Goal: Task Accomplishment & Management: Complete application form

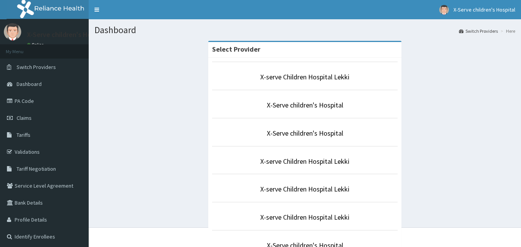
click at [39, 71] on link "Switch Providers" at bounding box center [44, 67] width 89 height 17
click at [305, 76] on link "X-serve Children Hospital Lekki" at bounding box center [304, 77] width 89 height 9
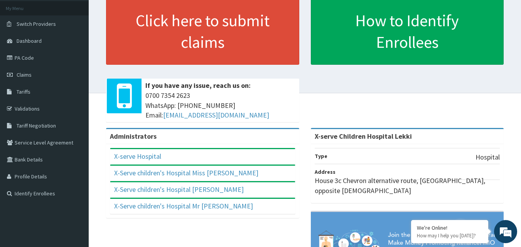
scroll to position [77, 0]
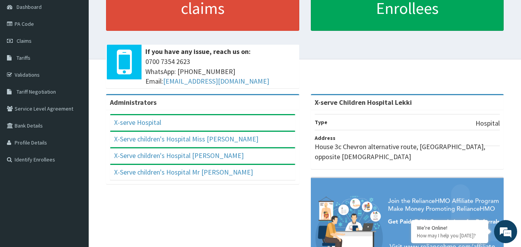
click at [45, 25] on link "PA Code" at bounding box center [44, 23] width 89 height 17
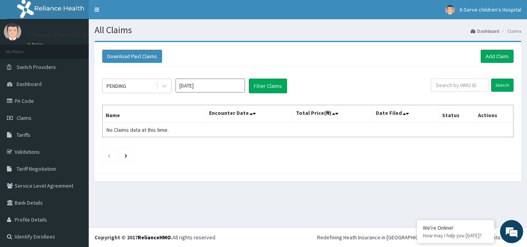
scroll to position [2, 0]
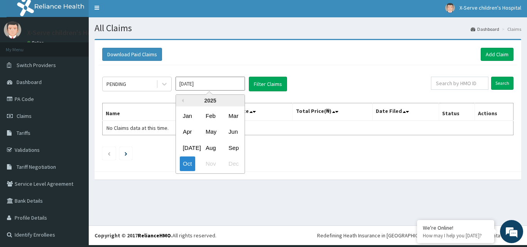
click at [213, 84] on input "Oct 2025" at bounding box center [209, 84] width 69 height 14
click at [233, 149] on div "Sep" at bounding box center [232, 148] width 15 height 14
type input "[DATE]"
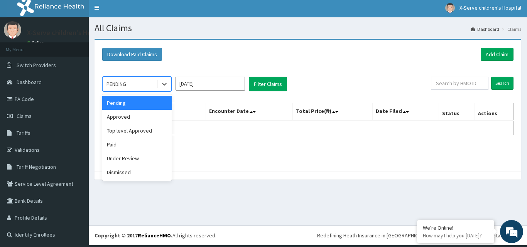
click at [135, 85] on div "PENDING" at bounding box center [130, 84] width 54 height 12
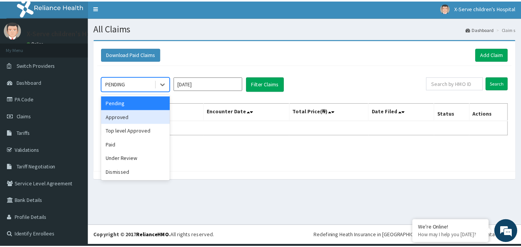
scroll to position [0, 0]
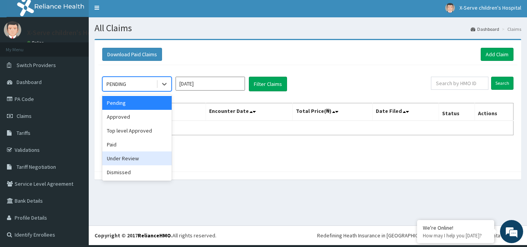
click at [144, 159] on div "Under Review" at bounding box center [136, 159] width 69 height 14
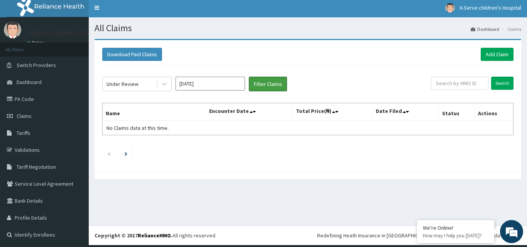
click at [271, 84] on button "Filter Claims" at bounding box center [268, 84] width 38 height 15
click at [272, 84] on button "Filter Claims" at bounding box center [268, 84] width 38 height 15
click at [142, 86] on div "Under Review" at bounding box center [130, 84] width 54 height 12
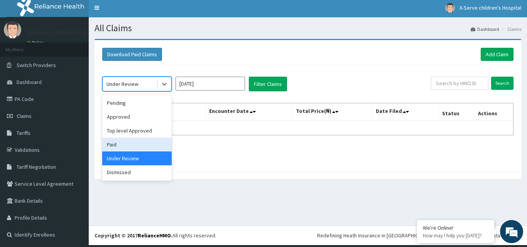
click at [131, 145] on div "Paid" at bounding box center [136, 145] width 69 height 14
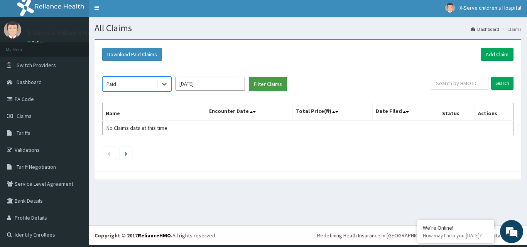
click at [265, 87] on button "Filter Claims" at bounding box center [268, 84] width 38 height 15
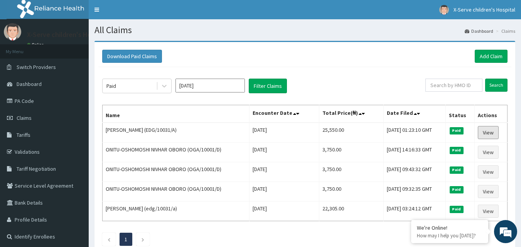
click at [492, 135] on link "View" at bounding box center [488, 132] width 21 height 13
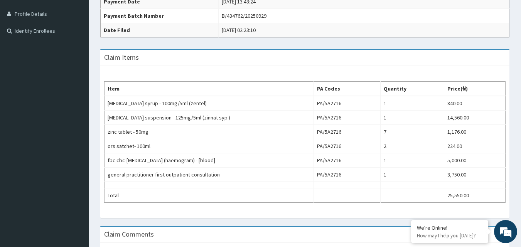
scroll to position [193, 0]
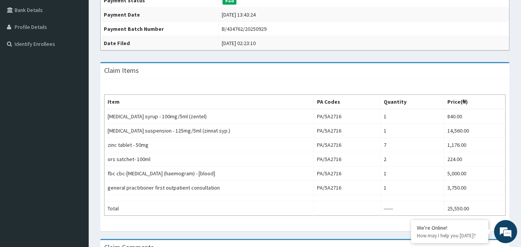
click at [243, 19] on td "Mon Sep 29 2025 13:43:24" at bounding box center [364, 15] width 291 height 14
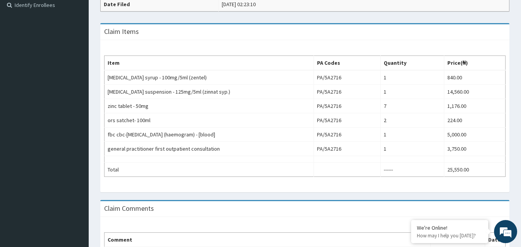
scroll to position [256, 0]
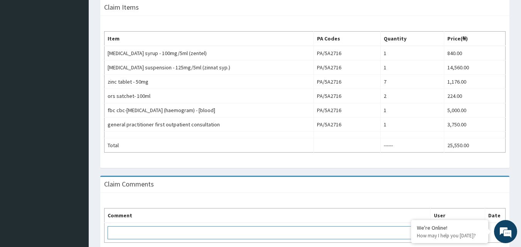
paste textarea "PA/85B0FC"
type textarea "P"
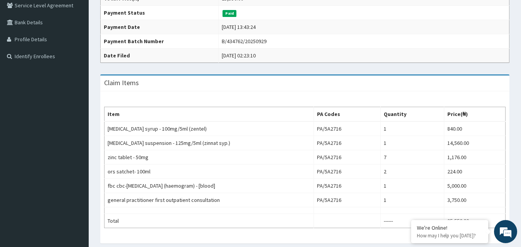
scroll to position [179, 0]
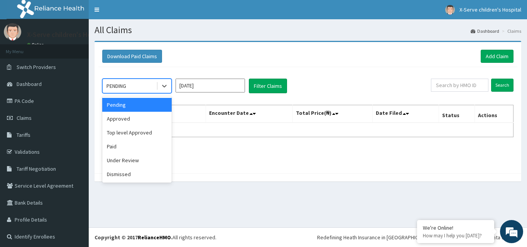
click at [131, 87] on div "PENDING" at bounding box center [130, 86] width 54 height 12
click at [133, 120] on div "Approved" at bounding box center [136, 119] width 69 height 14
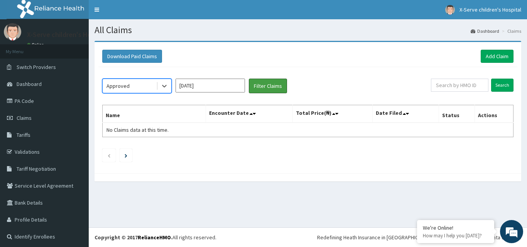
click at [265, 84] on button "Filter Claims" at bounding box center [268, 86] width 38 height 15
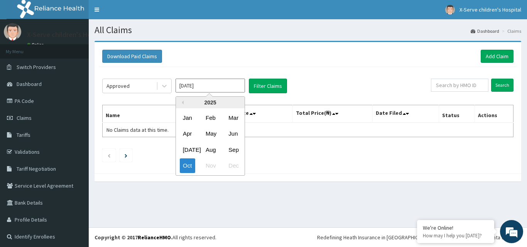
click at [210, 89] on input "Oct 2025" at bounding box center [209, 86] width 69 height 14
click at [236, 148] on div "Sep" at bounding box center [232, 150] width 15 height 14
type input "Sep 2025"
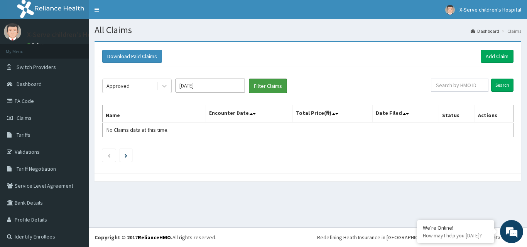
click at [267, 87] on button "Filter Claims" at bounding box center [268, 86] width 38 height 15
click at [273, 85] on button "Filter Claims" at bounding box center [268, 86] width 38 height 15
click at [368, 201] on div "All Claims Dashboard Claims Download Paid Claims Add Claim × Note you can only …" at bounding box center [308, 123] width 438 height 208
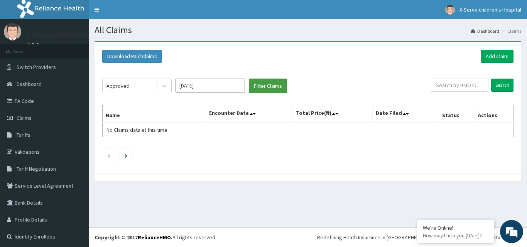
click at [255, 83] on button "Filter Claims" at bounding box center [268, 86] width 38 height 15
click at [255, 84] on button "Filter Claims" at bounding box center [268, 86] width 38 height 15
click at [124, 87] on div "Approved" at bounding box center [117, 86] width 23 height 8
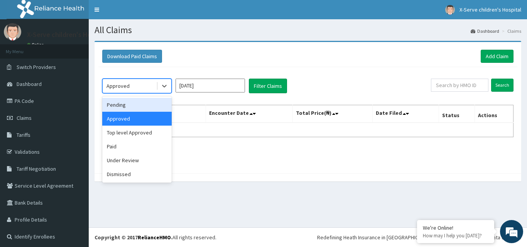
click at [124, 104] on div "Pending" at bounding box center [136, 105] width 69 height 14
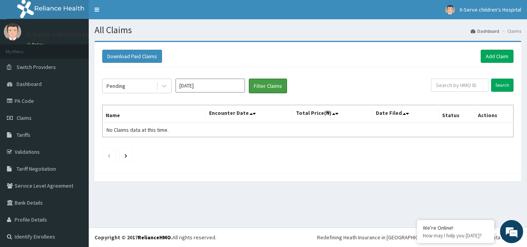
click at [259, 87] on button "Filter Claims" at bounding box center [268, 86] width 38 height 15
click at [263, 86] on button "Filter Claims" at bounding box center [268, 86] width 38 height 15
click at [24, 137] on span "Tariffs" at bounding box center [24, 135] width 14 height 7
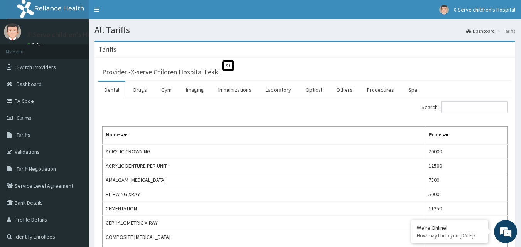
click at [32, 120] on link "Claims" at bounding box center [44, 118] width 89 height 17
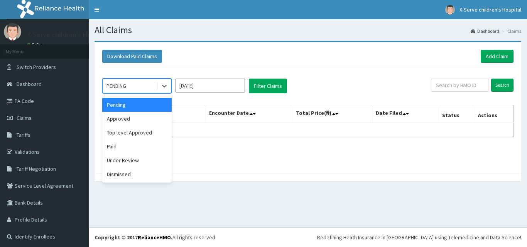
click at [162, 85] on icon at bounding box center [164, 86] width 8 height 8
click at [127, 149] on div "Paid" at bounding box center [136, 147] width 69 height 14
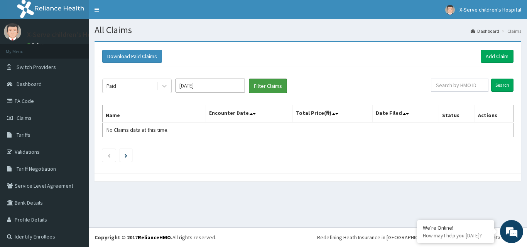
click at [271, 83] on button "Filter Claims" at bounding box center [268, 86] width 38 height 15
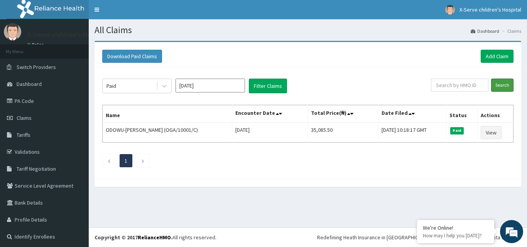
click at [503, 87] on input "Search" at bounding box center [502, 85] width 22 height 13
click at [204, 89] on input "[DATE]" at bounding box center [209, 86] width 69 height 14
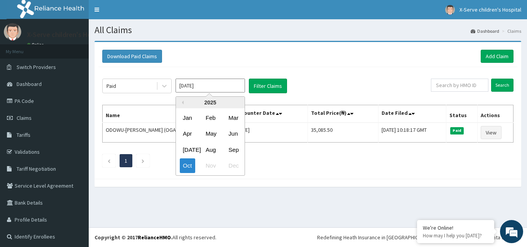
click at [231, 149] on div "Sep" at bounding box center [232, 150] width 15 height 14
type input "[DATE]"
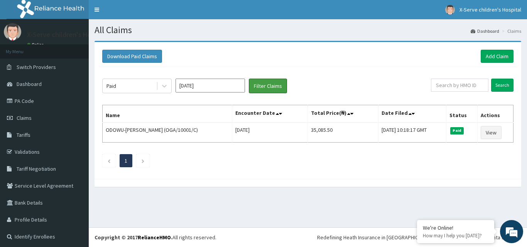
click at [271, 90] on button "Filter Claims" at bounding box center [268, 86] width 38 height 15
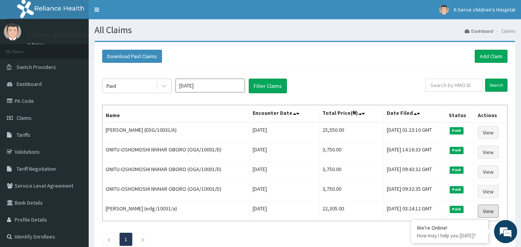
click at [496, 211] on link "View" at bounding box center [488, 211] width 21 height 13
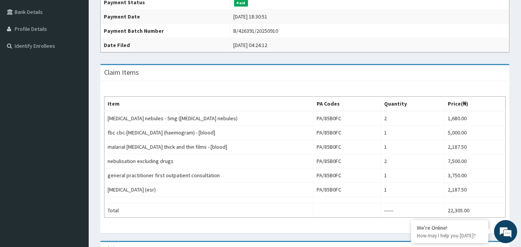
scroll to position [193, 0]
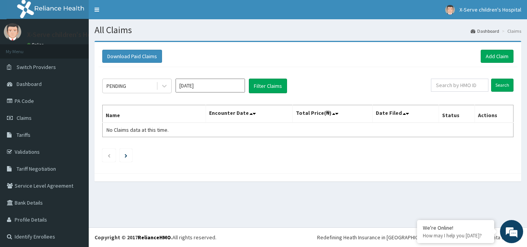
click at [140, 88] on div "PENDING" at bounding box center [130, 86] width 54 height 12
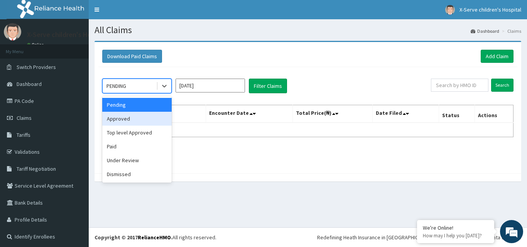
click at [133, 117] on div "Approved" at bounding box center [136, 119] width 69 height 14
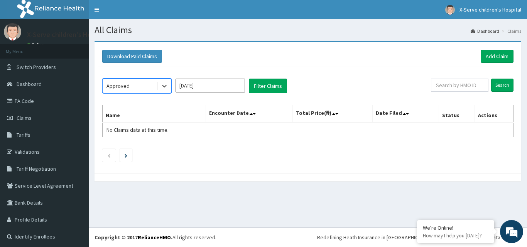
click at [227, 86] on input "Oct 2025" at bounding box center [209, 86] width 69 height 14
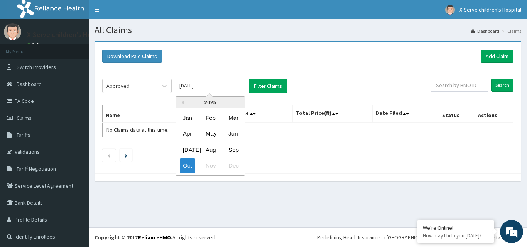
click at [233, 150] on div "Sep" at bounding box center [232, 150] width 15 height 14
type input "Sep 2025"
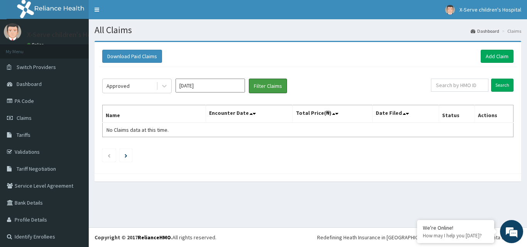
click at [270, 86] on button "Filter Claims" at bounding box center [268, 86] width 38 height 15
click at [264, 86] on button "Filter Claims" at bounding box center [268, 86] width 38 height 15
click at [280, 81] on button "Filter Claims" at bounding box center [268, 86] width 38 height 15
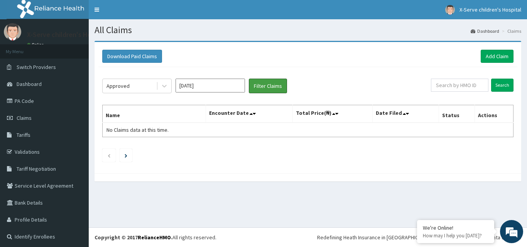
click at [280, 81] on button "Filter Claims" at bounding box center [268, 86] width 38 height 15
click at [266, 82] on button "Filter Claims" at bounding box center [268, 86] width 38 height 15
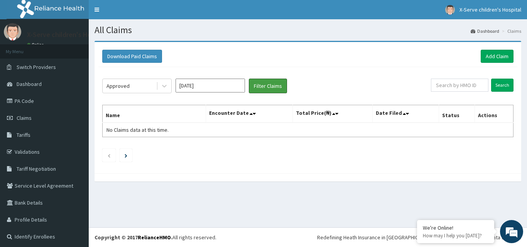
click at [266, 82] on button "Filter Claims" at bounding box center [268, 86] width 38 height 15
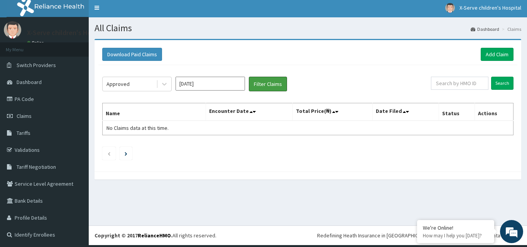
click at [277, 82] on button "Filter Claims" at bounding box center [268, 84] width 38 height 15
click at [277, 83] on button "Filter Claims" at bounding box center [268, 84] width 38 height 15
click at [276, 83] on button "Filter Claims" at bounding box center [268, 84] width 38 height 15
click at [43, 119] on link "Claims" at bounding box center [44, 116] width 89 height 17
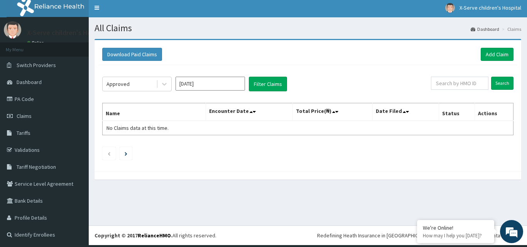
click at [43, 119] on link "Claims" at bounding box center [44, 116] width 89 height 17
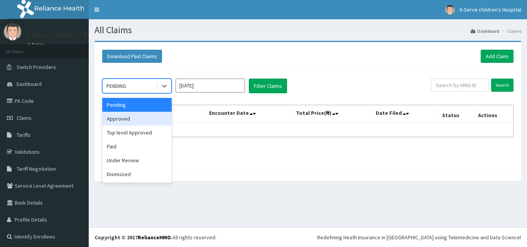
click at [137, 117] on div "Approved" at bounding box center [136, 119] width 69 height 14
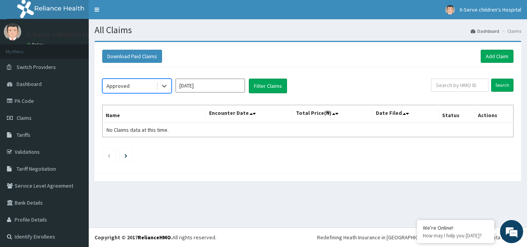
click at [218, 89] on input "[DATE]" at bounding box center [209, 86] width 69 height 14
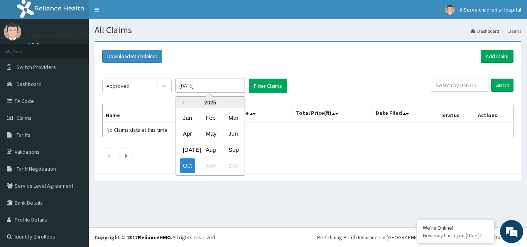
click at [237, 149] on div "Sep" at bounding box center [232, 150] width 15 height 14
type input "Sep 2025"
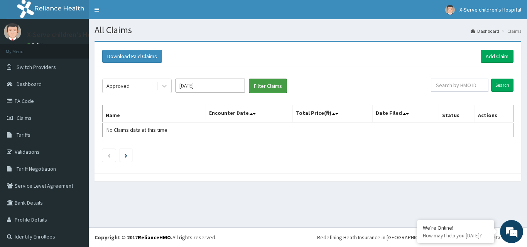
click at [261, 84] on button "Filter Claims" at bounding box center [268, 86] width 38 height 15
click at [271, 88] on button "Filter Claims" at bounding box center [268, 86] width 38 height 15
click at [266, 83] on button "Filter Claims" at bounding box center [268, 86] width 38 height 15
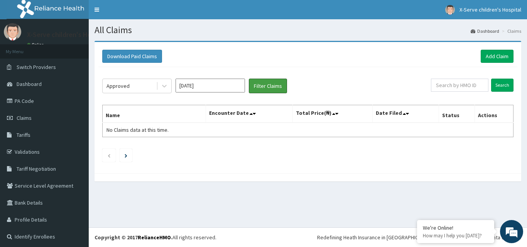
click at [268, 87] on button "Filter Claims" at bounding box center [268, 86] width 38 height 15
click at [265, 88] on button "Filter Claims" at bounding box center [268, 86] width 38 height 15
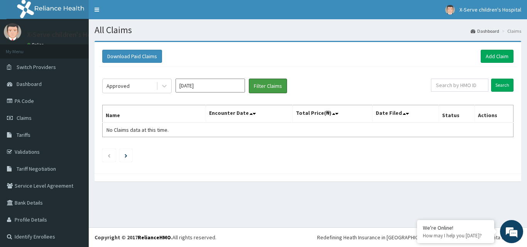
click at [265, 88] on button "Filter Claims" at bounding box center [268, 86] width 38 height 15
click at [257, 88] on button "Filter Claims" at bounding box center [268, 86] width 38 height 15
click at [464, 85] on input "text" at bounding box center [459, 85] width 57 height 13
click at [23, 122] on link "Claims" at bounding box center [44, 118] width 89 height 17
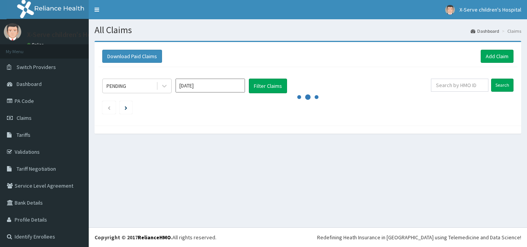
click at [146, 86] on div "PENDING" at bounding box center [130, 86] width 54 height 12
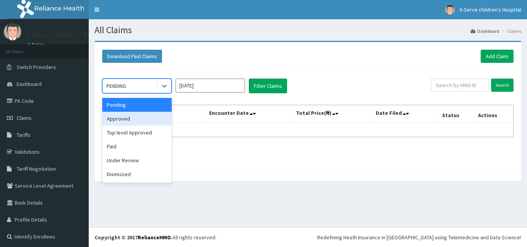
click at [139, 120] on div "Approved" at bounding box center [136, 119] width 69 height 14
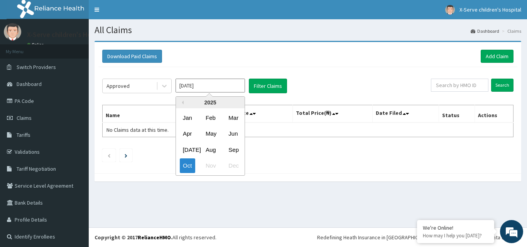
click at [215, 85] on input "[DATE]" at bounding box center [209, 86] width 69 height 14
click at [229, 150] on div "Sep" at bounding box center [232, 150] width 15 height 14
type input "[DATE]"
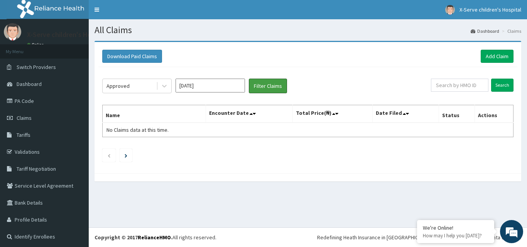
click at [263, 83] on button "Filter Claims" at bounding box center [268, 86] width 38 height 15
click at [324, 120] on th "Total Price(₦)" at bounding box center [332, 114] width 80 height 18
click at [276, 88] on button "Filter Claims" at bounding box center [268, 86] width 38 height 15
click at [267, 88] on button "Filter Claims" at bounding box center [268, 86] width 38 height 15
click at [259, 89] on button "Filter Claims" at bounding box center [268, 86] width 38 height 15
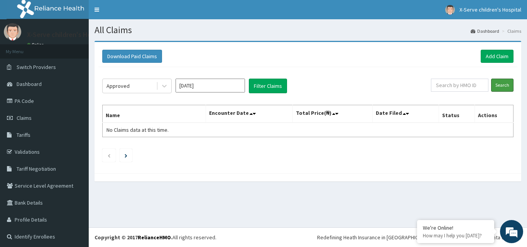
click at [493, 88] on input "Search" at bounding box center [502, 85] width 22 height 13
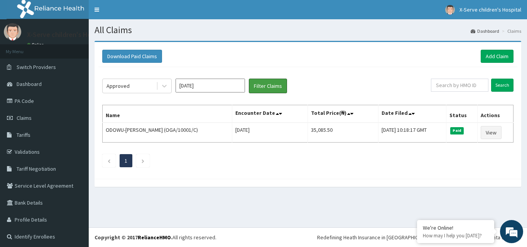
click at [268, 83] on button "Filter Claims" at bounding box center [268, 86] width 38 height 15
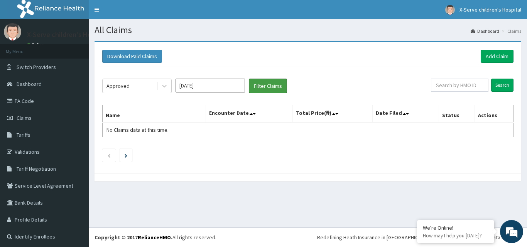
scroll to position [2, 0]
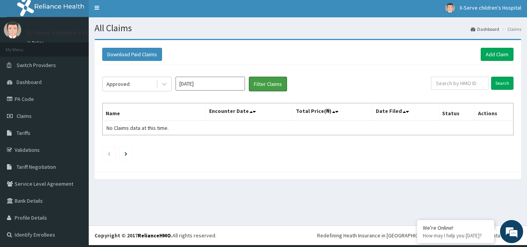
click at [275, 86] on button "Filter Claims" at bounding box center [268, 84] width 38 height 15
click at [30, 182] on link "Service Level Agreement" at bounding box center [44, 183] width 89 height 17
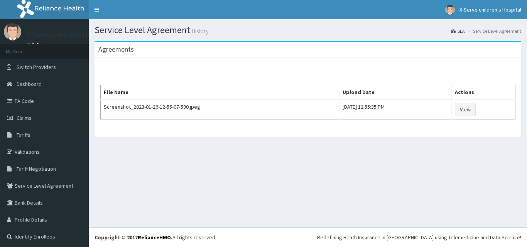
click at [26, 120] on span "Claims" at bounding box center [24, 118] width 15 height 7
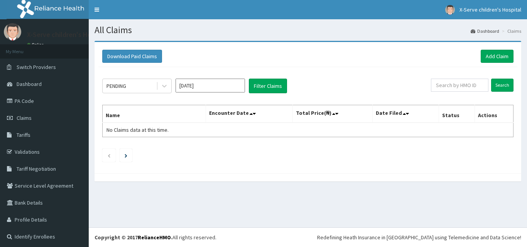
click at [133, 89] on div "PENDING" at bounding box center [130, 86] width 54 height 12
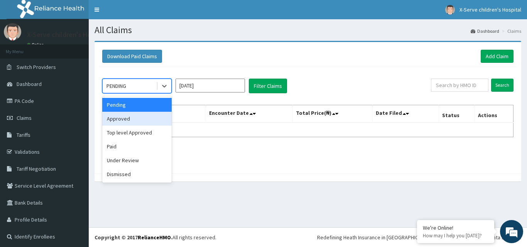
click at [135, 118] on div "Approved" at bounding box center [136, 119] width 69 height 14
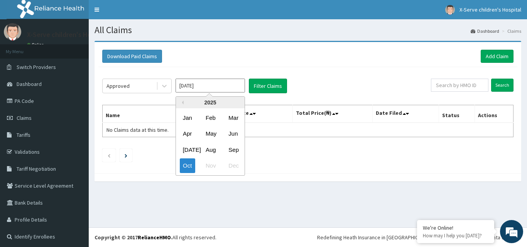
click at [226, 88] on input "[DATE]" at bounding box center [209, 86] width 69 height 14
click at [235, 151] on div "Sep" at bounding box center [232, 150] width 15 height 14
type input "[DATE]"
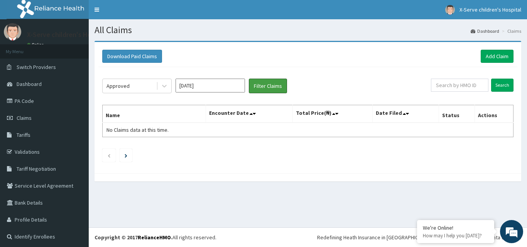
click at [258, 88] on button "Filter Claims" at bounding box center [268, 86] width 38 height 15
click at [268, 86] on button "Filter Claims" at bounding box center [268, 86] width 38 height 15
click at [265, 85] on button "Filter Claims" at bounding box center [268, 86] width 38 height 15
click at [460, 89] on input "text" at bounding box center [459, 85] width 57 height 13
click at [502, 88] on input "Search" at bounding box center [502, 85] width 22 height 13
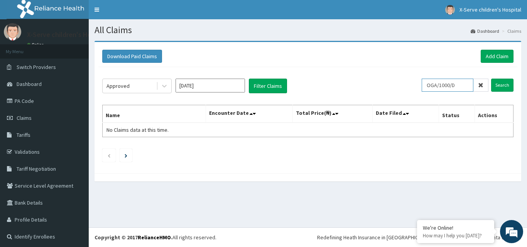
click at [457, 86] on input "OGA/1000/D" at bounding box center [448, 85] width 52 height 13
click at [449, 84] on input "OGA/1000/D" at bounding box center [448, 85] width 52 height 13
type input "OGA/10001/D"
click at [492, 84] on input "Search" at bounding box center [502, 85] width 22 height 13
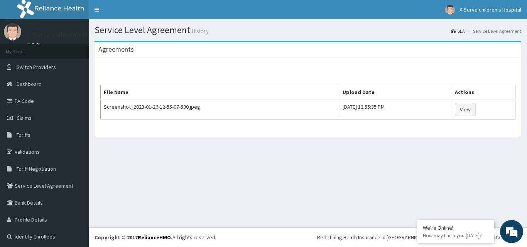
click at [24, 118] on span "Claims" at bounding box center [24, 118] width 15 height 7
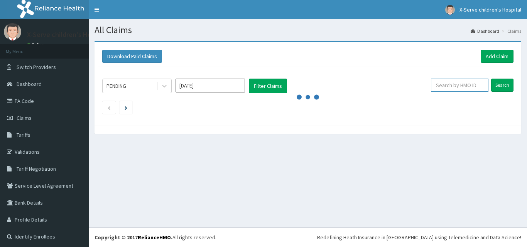
click at [446, 85] on input "text" at bounding box center [459, 85] width 57 height 13
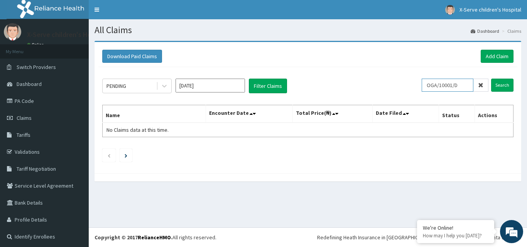
click at [491, 79] on input "Search" at bounding box center [502, 85] width 22 height 13
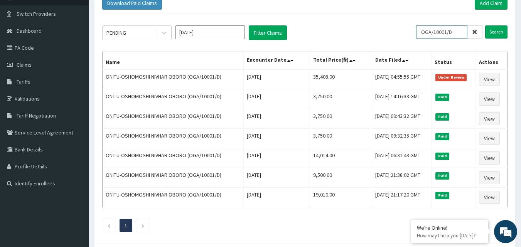
scroll to position [77, 0]
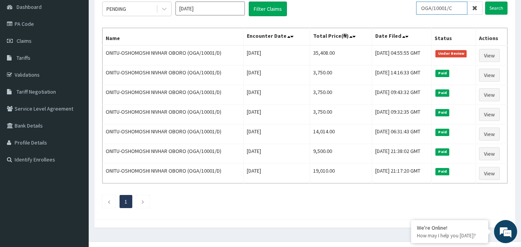
type input "OGA/10001/C"
click at [485, 2] on input "Search" at bounding box center [496, 8] width 22 height 13
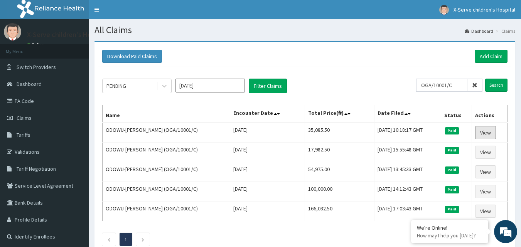
click at [496, 129] on link "View" at bounding box center [485, 132] width 21 height 13
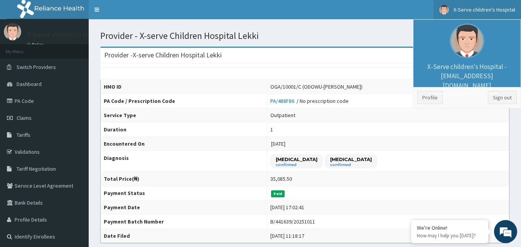
click at [30, 101] on link "PA Code" at bounding box center [44, 101] width 89 height 17
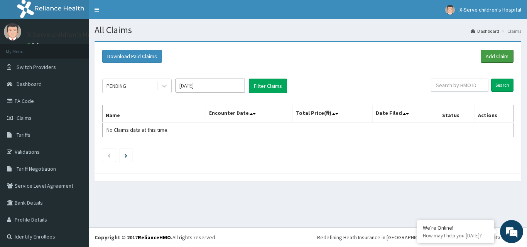
click at [489, 56] on link "Add Claim" at bounding box center [497, 56] width 33 height 13
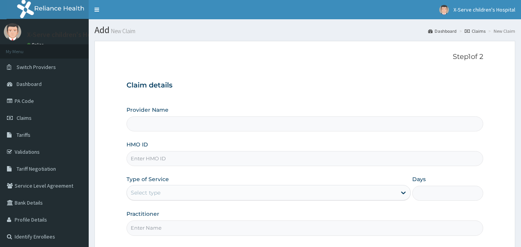
click at [224, 125] on input "Provider Name" at bounding box center [304, 123] width 357 height 15
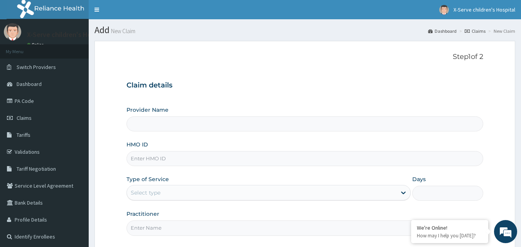
type input "X-serve Children Hospital Lekki"
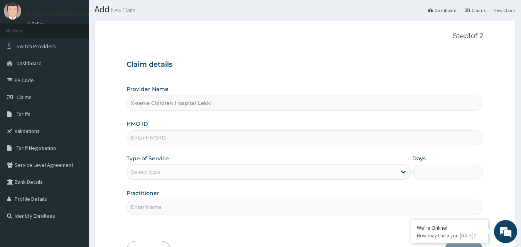
scroll to position [39, 0]
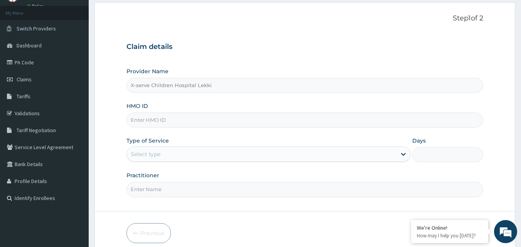
click at [164, 119] on input "HMO ID" at bounding box center [304, 120] width 357 height 15
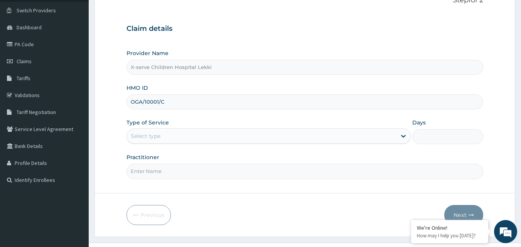
scroll to position [72, 0]
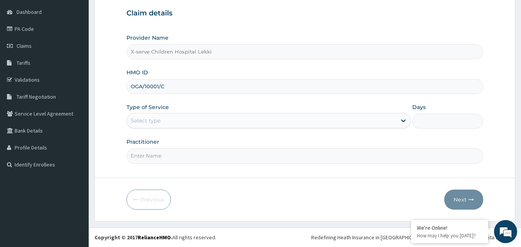
click at [395, 84] on input "OGA/10001/C" at bounding box center [304, 86] width 357 height 15
type input "OGA/10001/C"
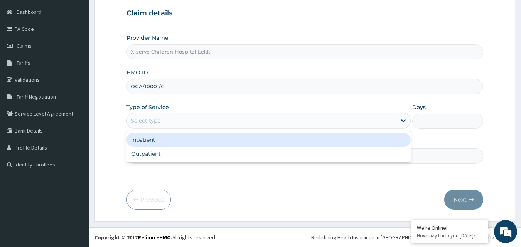
click at [209, 122] on div "Select type" at bounding box center [262, 121] width 270 height 12
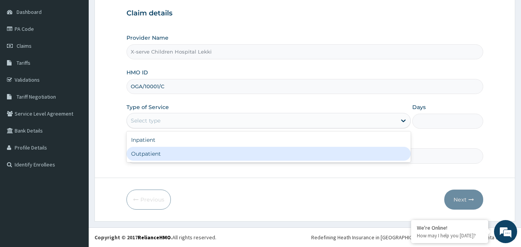
click at [183, 155] on div "Outpatient" at bounding box center [268, 154] width 284 height 14
type input "1"
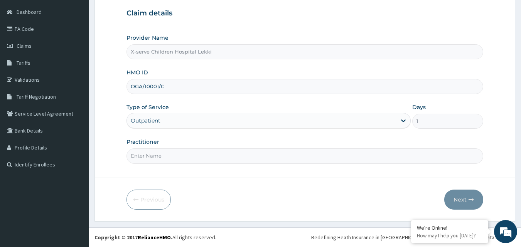
click at [220, 155] on input "Practitioner" at bounding box center [304, 155] width 357 height 15
type input "DR IFUNANYA"
click at [459, 199] on button "Next" at bounding box center [463, 200] width 39 height 20
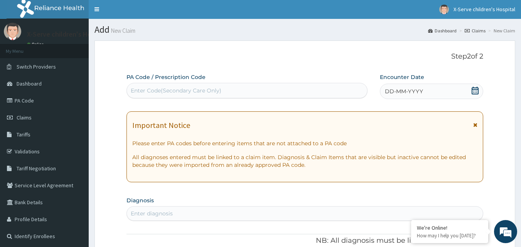
scroll to position [0, 0]
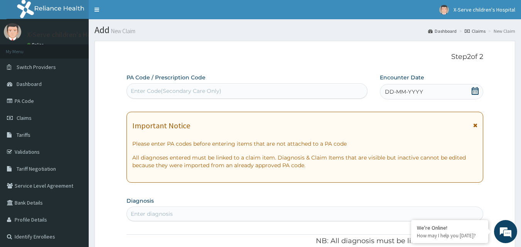
drag, startPoint x: 10, startPoint y: 0, endPoint x: 198, endPoint y: 60, distance: 197.6
click at [199, 61] on p "Step 2 of 2" at bounding box center [304, 57] width 357 height 8
click at [27, 83] on span "Dashboard" at bounding box center [29, 84] width 25 height 7
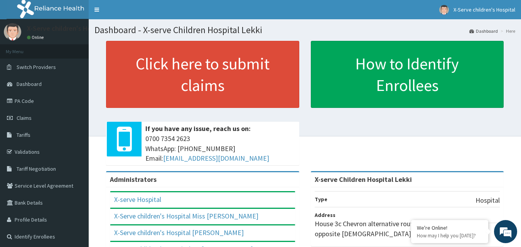
click at [33, 119] on link "Claims" at bounding box center [44, 118] width 89 height 17
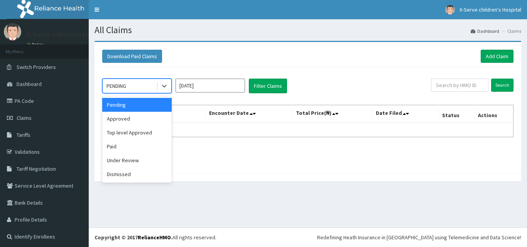
click at [139, 88] on div "PENDING" at bounding box center [130, 86] width 54 height 12
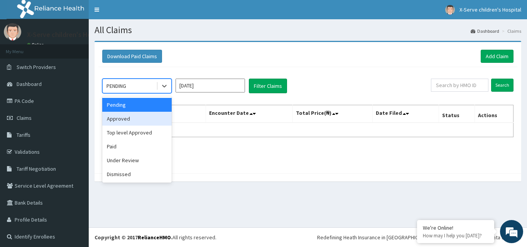
click at [134, 118] on div "Approved" at bounding box center [136, 119] width 69 height 14
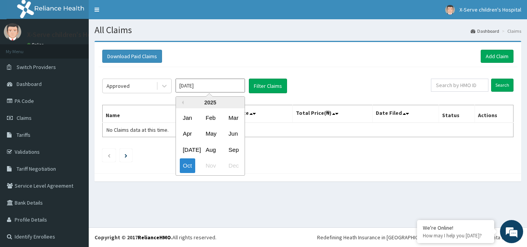
click at [200, 92] on input "[DATE]" at bounding box center [209, 86] width 69 height 14
click at [233, 151] on div "Sep" at bounding box center [232, 150] width 15 height 14
type input "[DATE]"
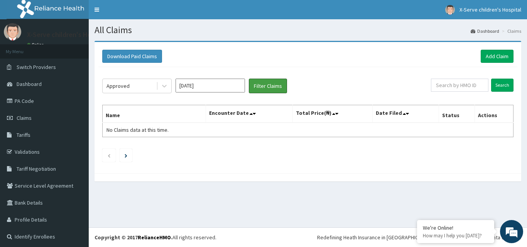
click at [265, 89] on button "Filter Claims" at bounding box center [268, 86] width 38 height 15
click at [452, 84] on input "text" at bounding box center [459, 85] width 57 height 13
click at [499, 84] on input "Search" at bounding box center [502, 85] width 22 height 13
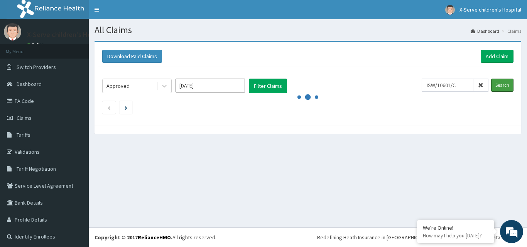
click at [498, 83] on input "Search" at bounding box center [502, 85] width 22 height 13
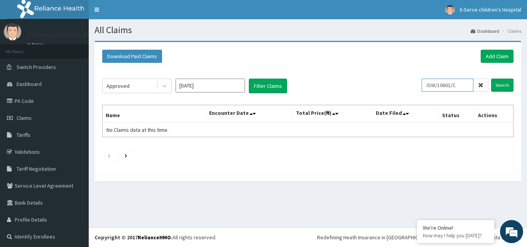
click at [456, 85] on input "ISW/10601/C" at bounding box center [448, 85] width 52 height 13
type input "ISW/10601/D"
click at [500, 83] on input "Search" at bounding box center [502, 85] width 22 height 13
click at [32, 100] on link "PA Code" at bounding box center [44, 101] width 89 height 17
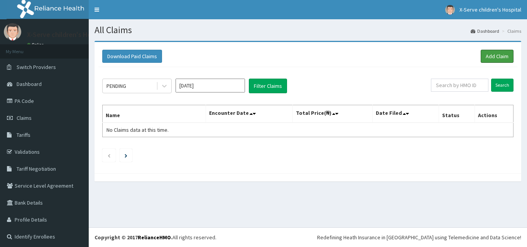
click at [484, 57] on link "Add Claim" at bounding box center [497, 56] width 33 height 13
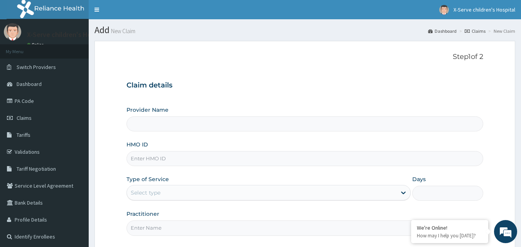
click at [197, 123] on input "Provider Name" at bounding box center [304, 123] width 357 height 15
type input "X-serve Children Hospital Lekki"
click at [185, 159] on input "HMO ID" at bounding box center [304, 158] width 357 height 15
type input "ISW/10601/C"
click at [180, 187] on div "Select type" at bounding box center [262, 193] width 270 height 12
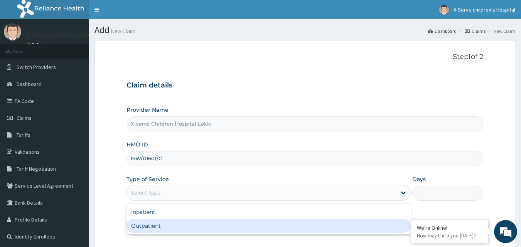
click at [188, 227] on div "Outpatient" at bounding box center [268, 226] width 284 height 14
type input "1"
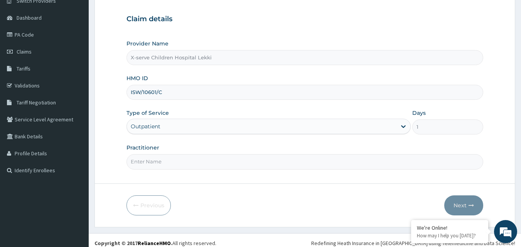
scroll to position [72, 0]
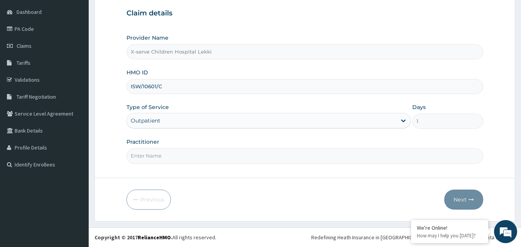
click at [169, 160] on input "Practitioner" at bounding box center [304, 155] width 357 height 15
type input "DR IFUNANYA"
click at [458, 197] on button "Next" at bounding box center [463, 200] width 39 height 20
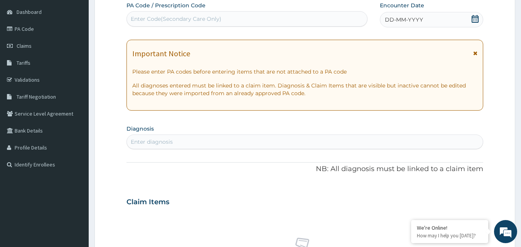
scroll to position [34, 0]
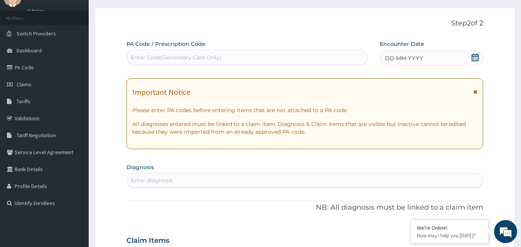
drag, startPoint x: 164, startPoint y: 55, endPoint x: 158, endPoint y: 59, distance: 7.5
click at [158, 59] on div "Enter Code(Secondary Care Only)" at bounding box center [176, 58] width 91 height 8
click at [172, 52] on div "Enter Code(Secondary Care Only)" at bounding box center [247, 57] width 241 height 12
paste input "PA/68A49B"
type input "PA/68A49B"
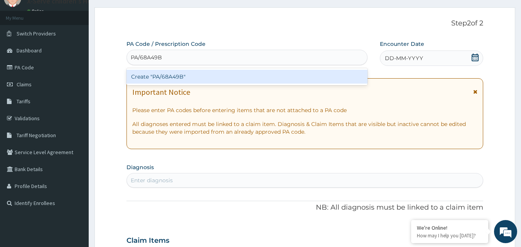
click at [169, 74] on div "Create "PA/68A49B"" at bounding box center [246, 77] width 241 height 14
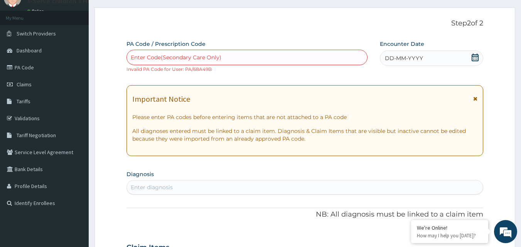
click at [475, 57] on icon at bounding box center [475, 58] width 8 height 8
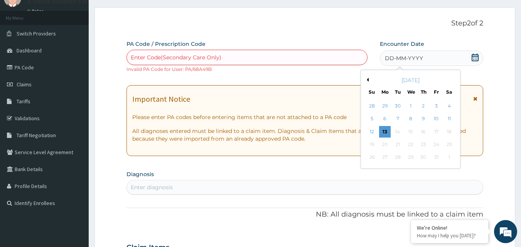
click at [369, 82] on div "October 2025" at bounding box center [410, 80] width 93 height 8
click at [368, 78] on div "October 2025" at bounding box center [410, 80] width 93 height 8
click at [368, 81] on button "Previous Month" at bounding box center [367, 80] width 4 height 4
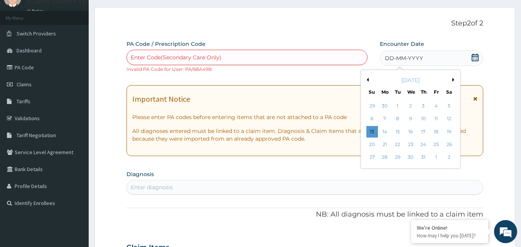
click at [454, 79] on button "Next Month" at bounding box center [454, 80] width 4 height 4
click at [453, 79] on button "Next Month" at bounding box center [454, 80] width 4 height 4
click at [372, 131] on div "14" at bounding box center [372, 132] width 12 height 12
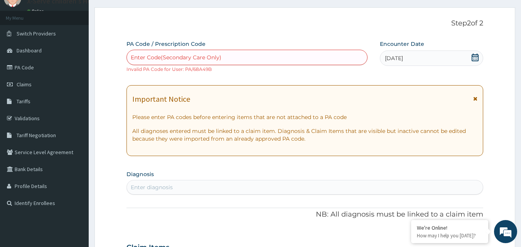
click at [239, 58] on div "Enter Code(Secondary Care Only)" at bounding box center [247, 57] width 241 height 12
paste input "PA/68A49B"
type input "PA/68A49B"
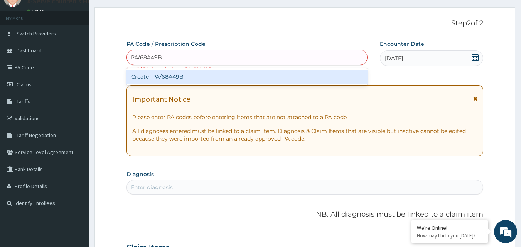
click at [204, 77] on div "Create "PA/68A49B"" at bounding box center [246, 77] width 241 height 14
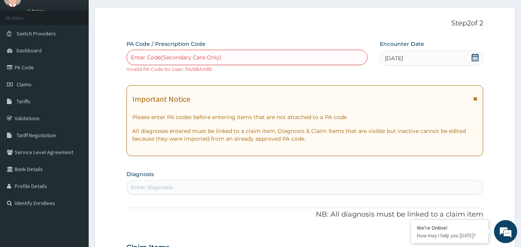
drag, startPoint x: 224, startPoint y: 56, endPoint x: 159, endPoint y: 58, distance: 65.6
click at [159, 58] on div "Enter Code(Secondary Care Only)" at bounding box center [176, 58] width 91 height 8
drag, startPoint x: 234, startPoint y: 53, endPoint x: 208, endPoint y: 57, distance: 26.2
click at [208, 57] on div "Enter Code(Secondary Care Only)" at bounding box center [176, 58] width 91 height 8
paste input "PA/68A49B"
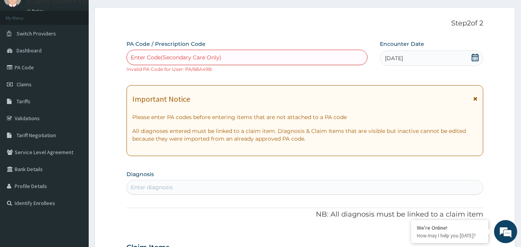
type input "PA/68A49B"
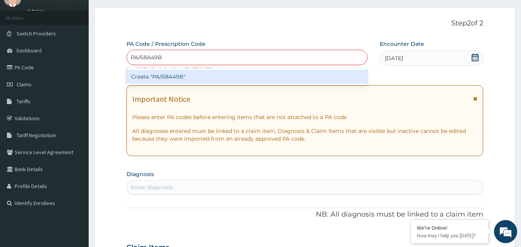
click at [177, 78] on div "Create "PA/68A49B"" at bounding box center [246, 77] width 241 height 14
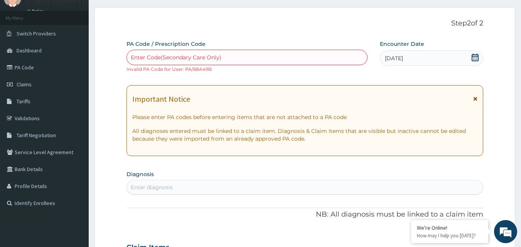
paste input "PA/68A49B"
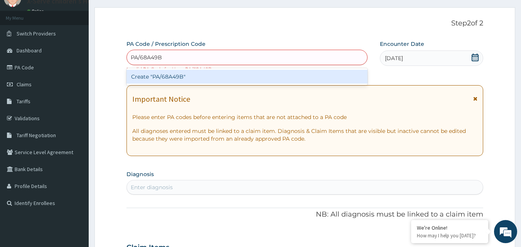
type input "PA/68A49B"
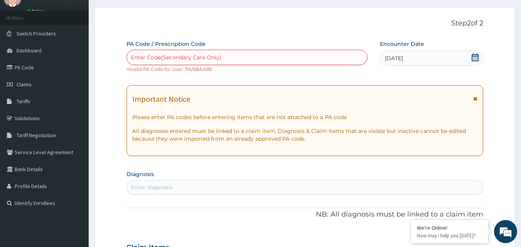
click at [299, 56] on div "Enter Code(Secondary Care Only)" at bounding box center [247, 57] width 241 height 12
drag, startPoint x: 296, startPoint y: 57, endPoint x: 254, endPoint y: 55, distance: 42.1
drag, startPoint x: 254, startPoint y: 55, endPoint x: 235, endPoint y: 56, distance: 18.5
click at [235, 56] on div "Enter Code(Secondary Care Only)" at bounding box center [247, 57] width 241 height 12
paste input "PA/68A49B"
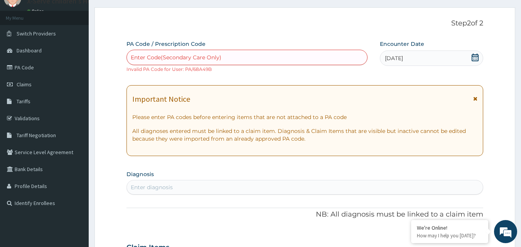
type input "PA/68A49B"
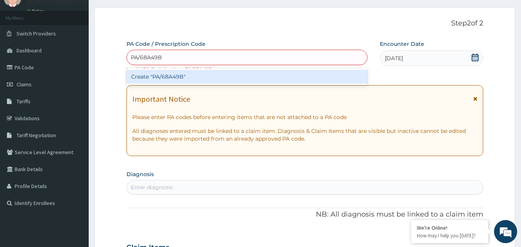
click at [239, 81] on div "Create "PA/68A49B"" at bounding box center [246, 77] width 241 height 14
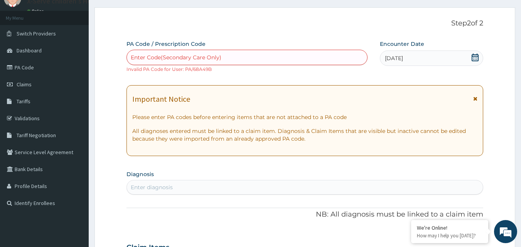
click at [35, 51] on span "Dashboard" at bounding box center [29, 50] width 25 height 7
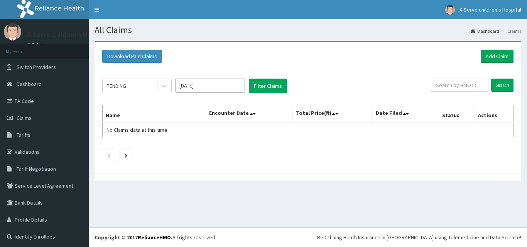
click at [26, 116] on span "Claims" at bounding box center [24, 118] width 15 height 7
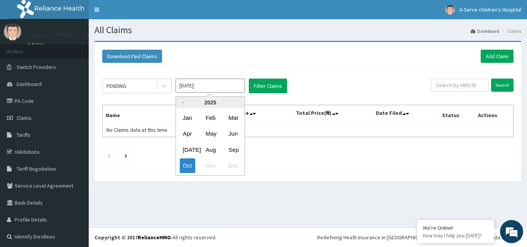
click at [210, 89] on input "[DATE]" at bounding box center [209, 86] width 69 height 14
click at [239, 150] on div "Sep" at bounding box center [232, 150] width 15 height 14
type input "[DATE]"
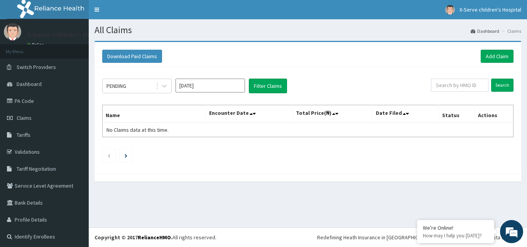
click at [143, 87] on div "PENDING" at bounding box center [130, 86] width 54 height 12
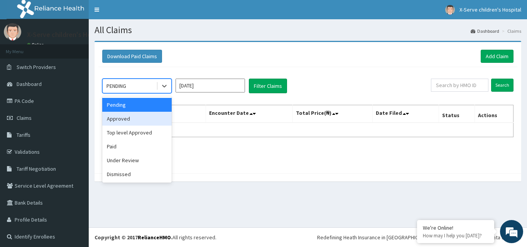
drag, startPoint x: 131, startPoint y: 118, endPoint x: 199, endPoint y: 106, distance: 68.7
click at [140, 114] on div "Approved" at bounding box center [136, 119] width 69 height 14
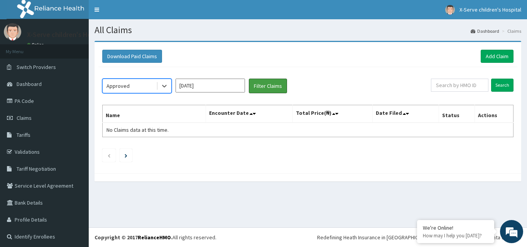
click at [269, 91] on button "Filter Claims" at bounding box center [268, 86] width 38 height 15
click at [268, 84] on button "Filter Claims" at bounding box center [268, 86] width 38 height 15
click at [264, 83] on button "Filter Claims" at bounding box center [268, 86] width 38 height 15
click at [264, 81] on button "Filter Claims" at bounding box center [268, 86] width 38 height 15
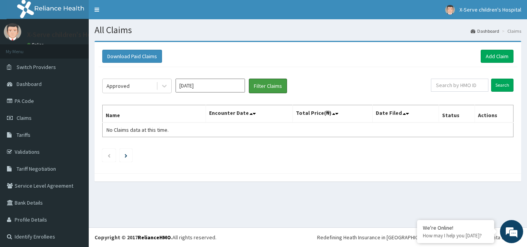
click at [264, 81] on button "Filter Claims" at bounding box center [268, 86] width 38 height 15
drag, startPoint x: 264, startPoint y: 81, endPoint x: 354, endPoint y: 79, distance: 90.3
click at [265, 81] on button "Filter Claims" at bounding box center [268, 86] width 38 height 15
click at [473, 82] on input "text" at bounding box center [459, 85] width 57 height 13
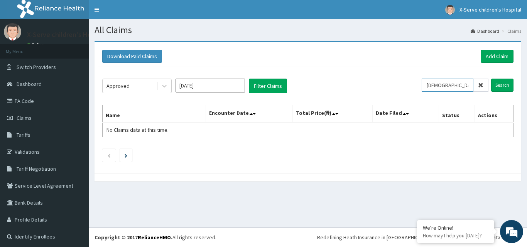
type input "[DEMOGRAPHIC_DATA]/1060/C"
click at [503, 86] on input "Search" at bounding box center [502, 85] width 22 height 13
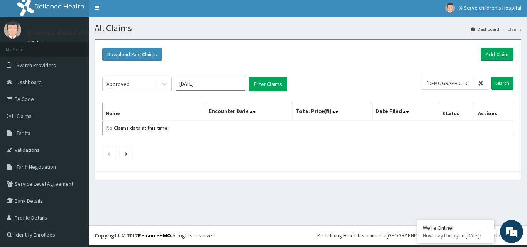
click at [37, 100] on link "PA Code" at bounding box center [44, 99] width 89 height 17
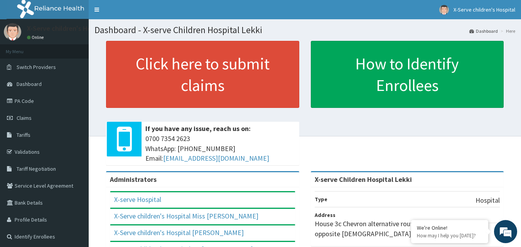
click at [21, 116] on span "Claims" at bounding box center [24, 118] width 15 height 7
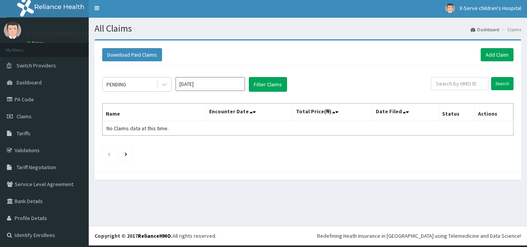
scroll to position [2, 0]
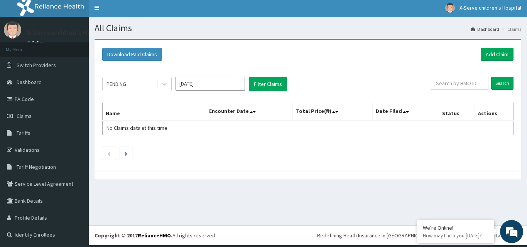
click at [30, 97] on link "PA Code" at bounding box center [44, 99] width 89 height 17
